Goal: Information Seeking & Learning: Learn about a topic

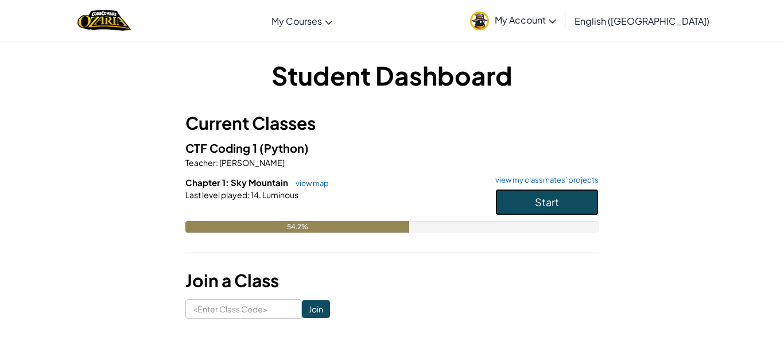
click at [531, 193] on button "Start" at bounding box center [546, 202] width 103 height 26
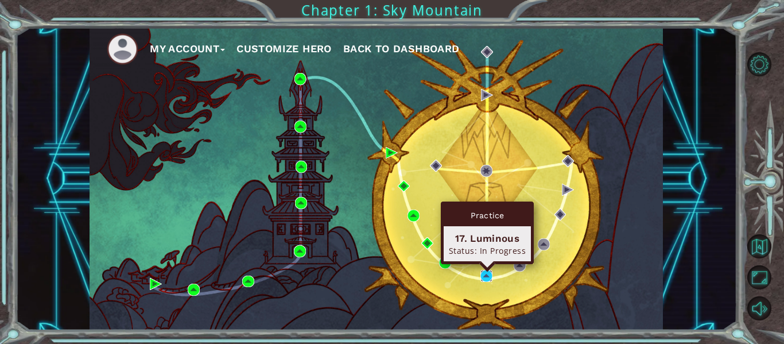
click at [484, 275] on img at bounding box center [486, 276] width 12 height 12
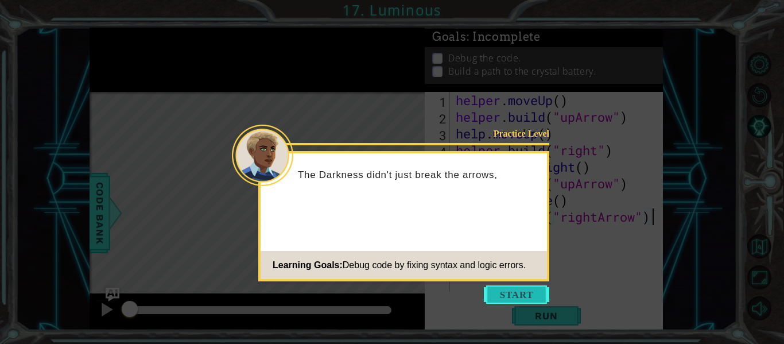
click at [514, 289] on button "Start" at bounding box center [516, 294] width 65 height 18
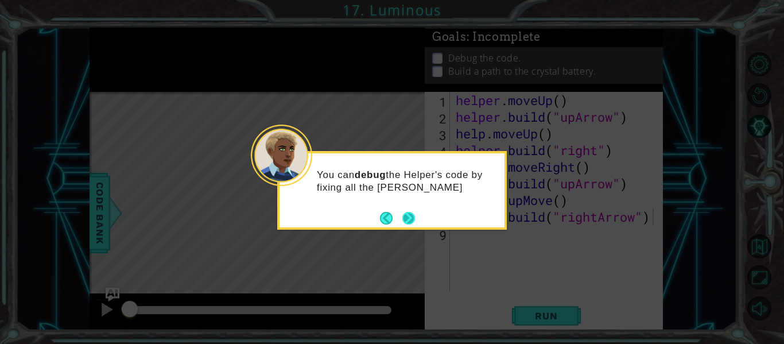
click at [403, 215] on button "Next" at bounding box center [408, 218] width 13 height 13
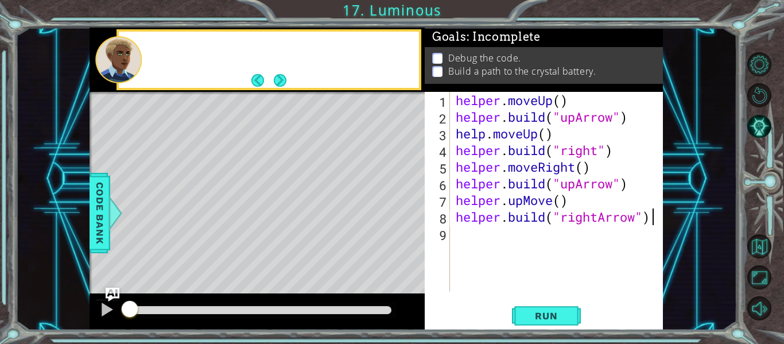
click at [403, 215] on div "Level Map" at bounding box center [354, 261] width 530 height 338
